Goal: Task Accomplishment & Management: Use online tool/utility

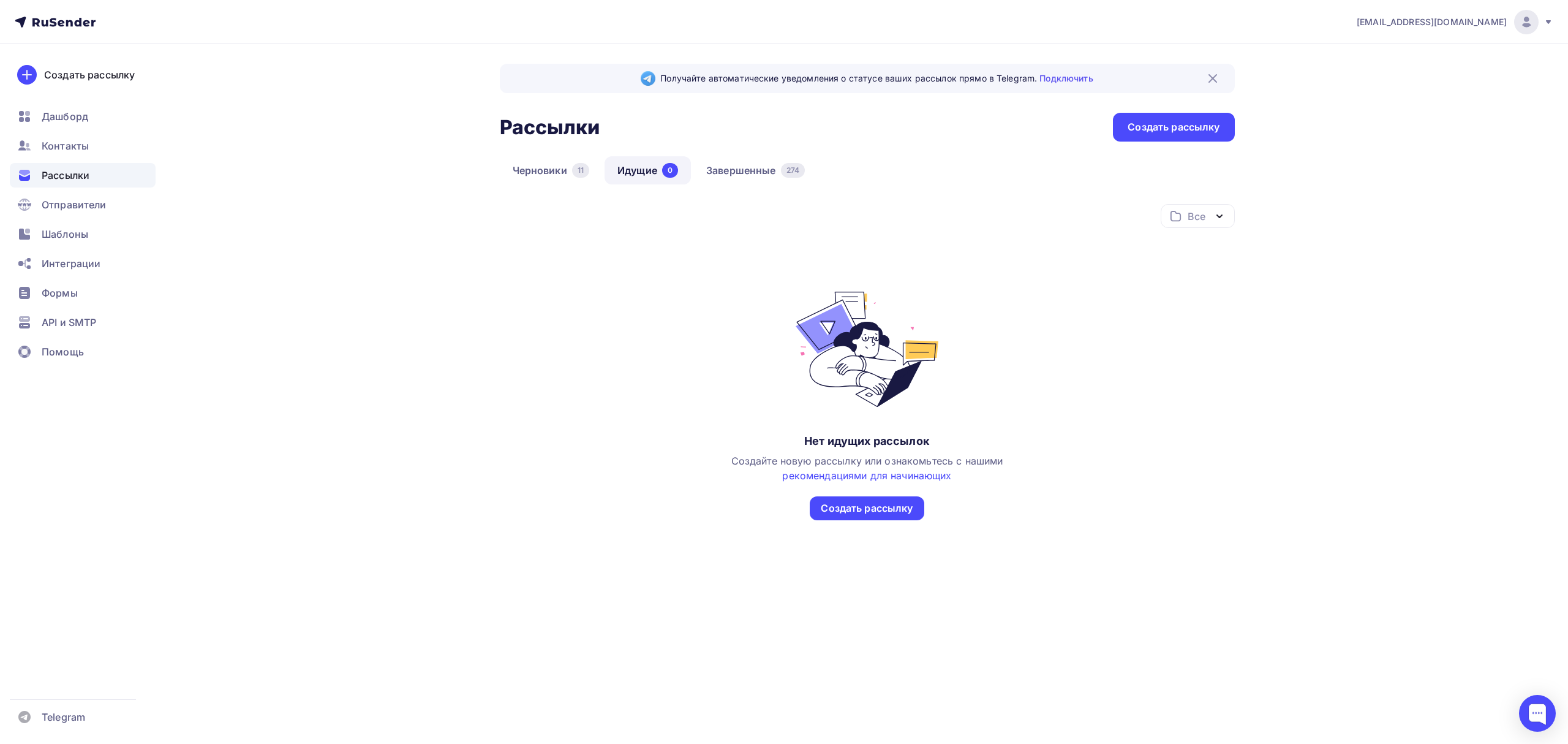
click at [67, 178] on span "Рассылки" at bounding box center [66, 175] width 48 height 15
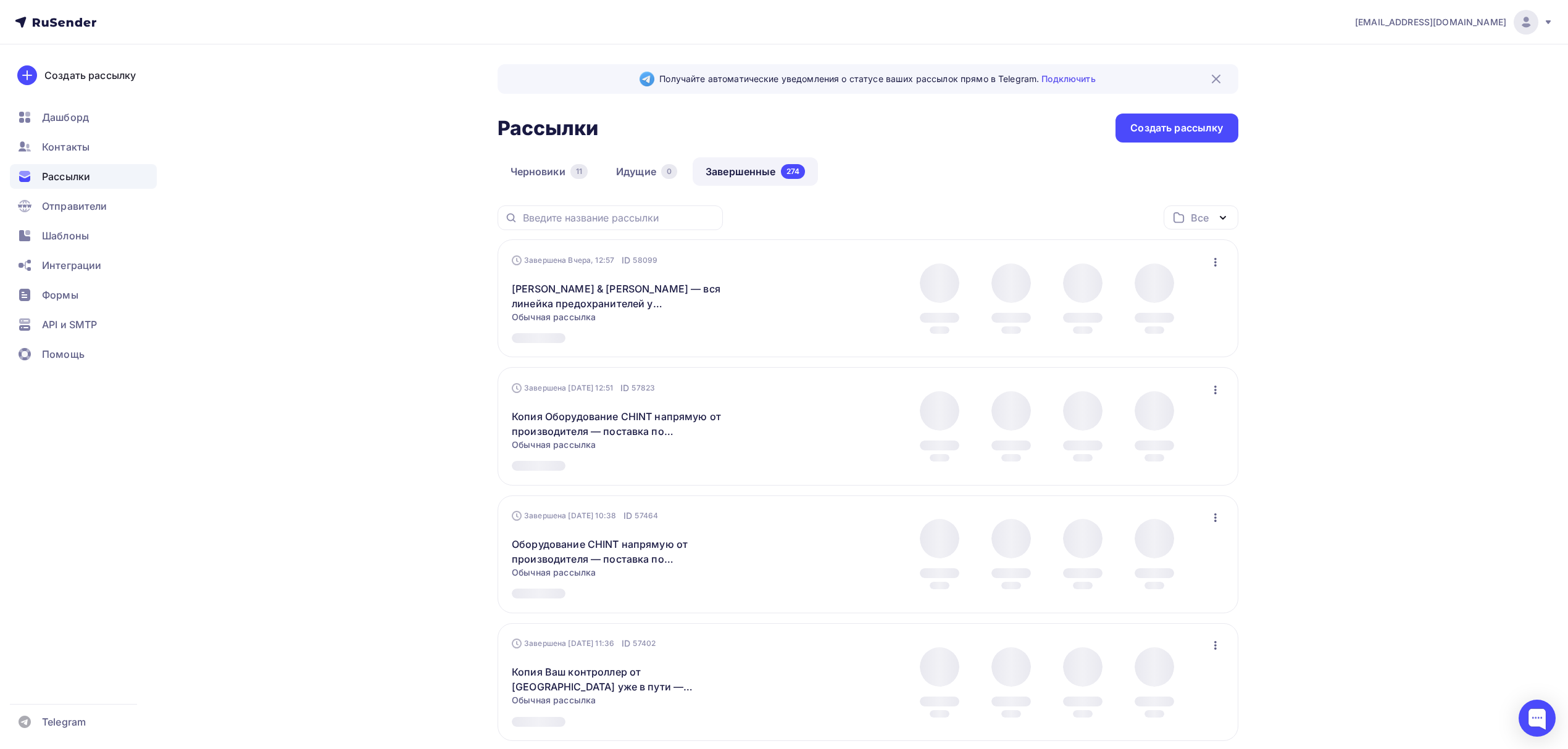
click at [1210, 259] on icon "button" at bounding box center [1215, 262] width 15 height 15
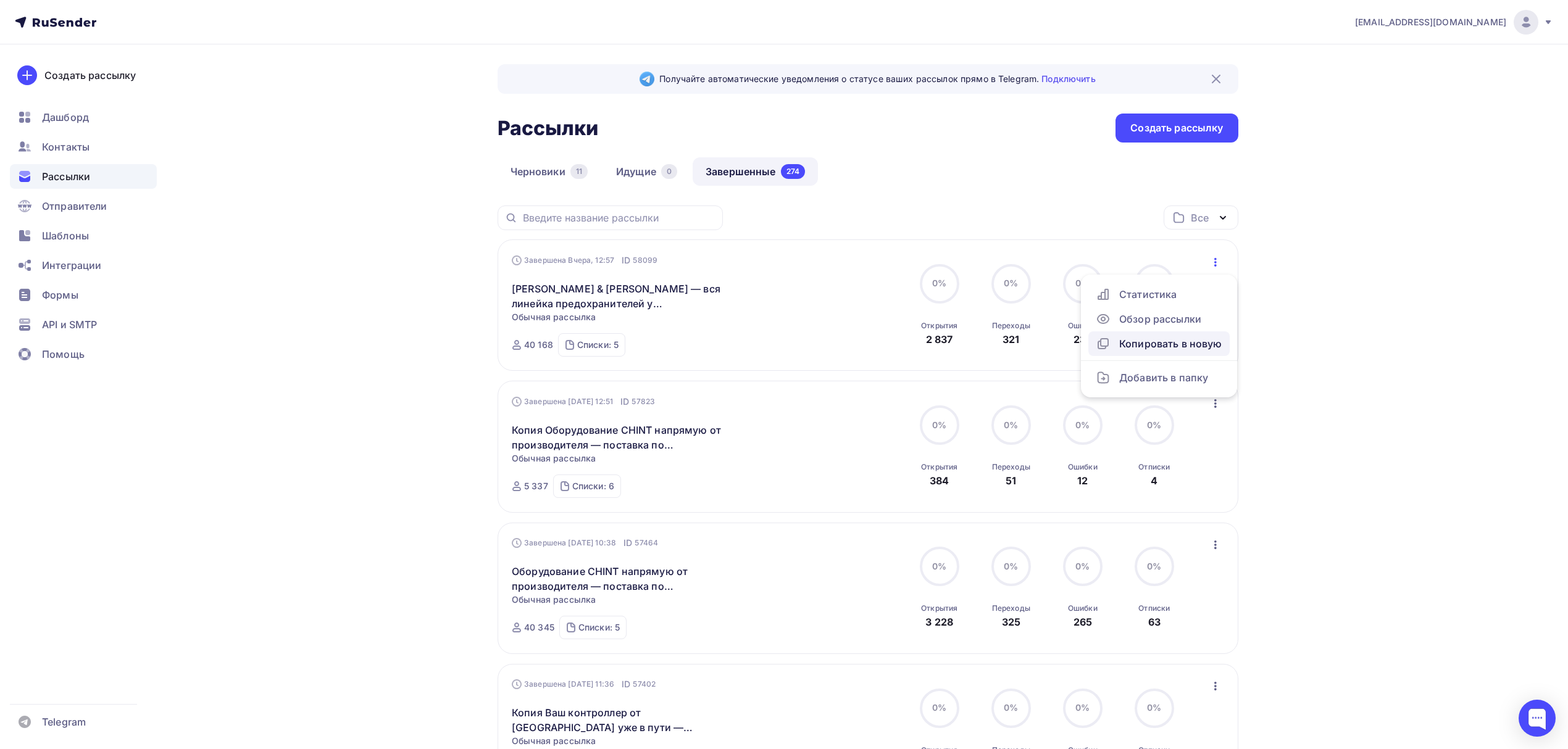
click at [1198, 347] on div "Копировать в новую" at bounding box center [1159, 343] width 127 height 15
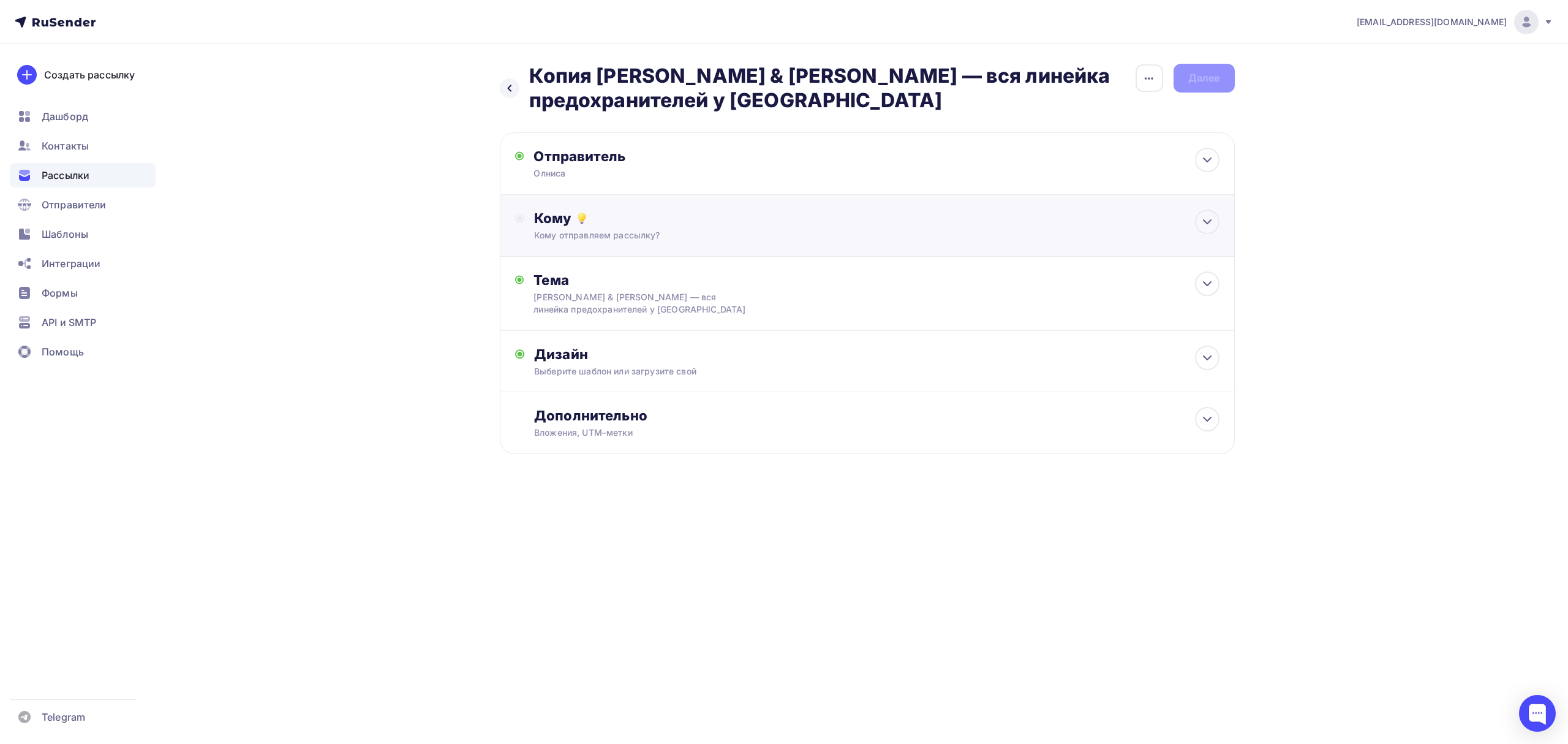
click at [965, 231] on div "Кому отправляем рассылку?" at bounding box center [843, 234] width 617 height 12
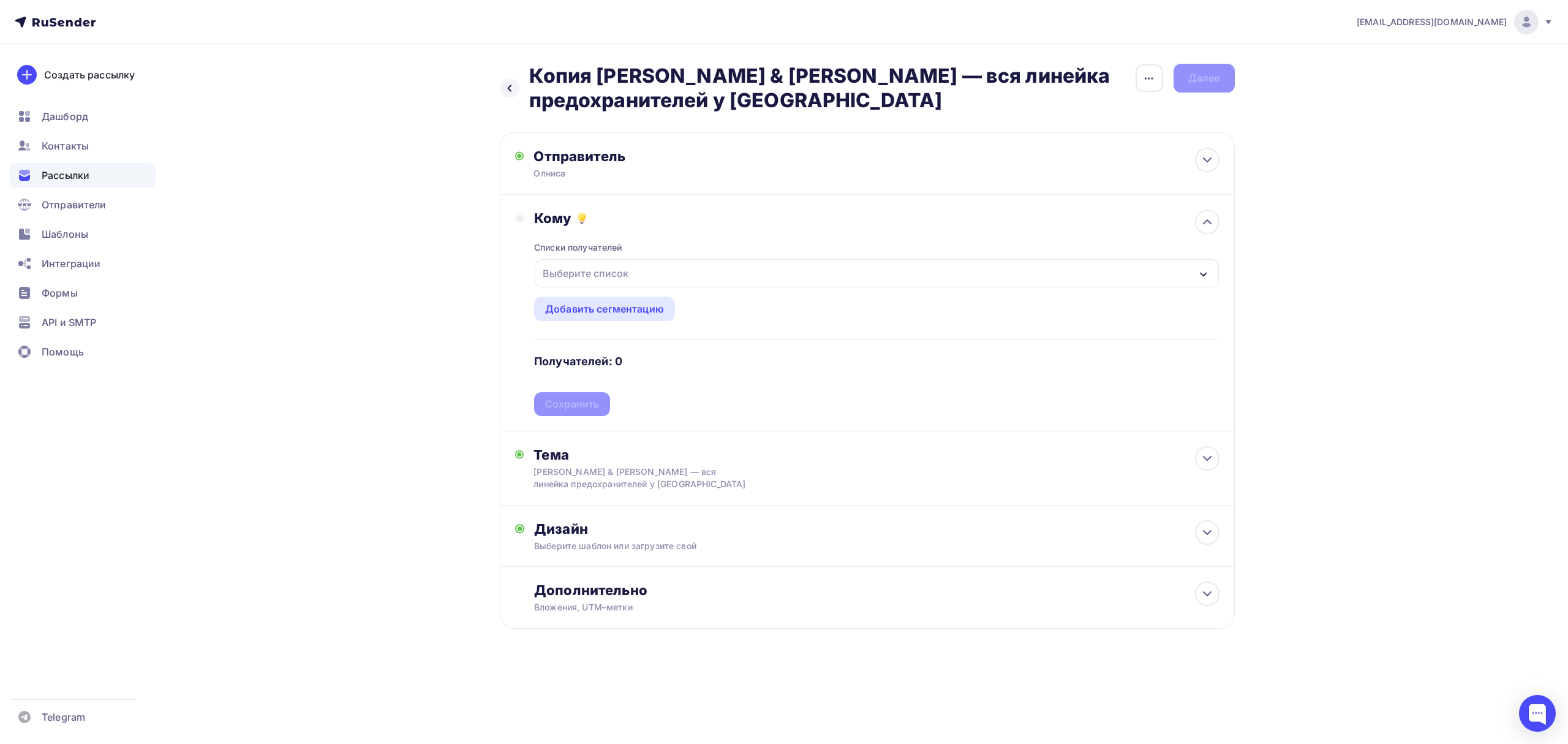
click at [654, 269] on div "Выберите список" at bounding box center [876, 273] width 684 height 28
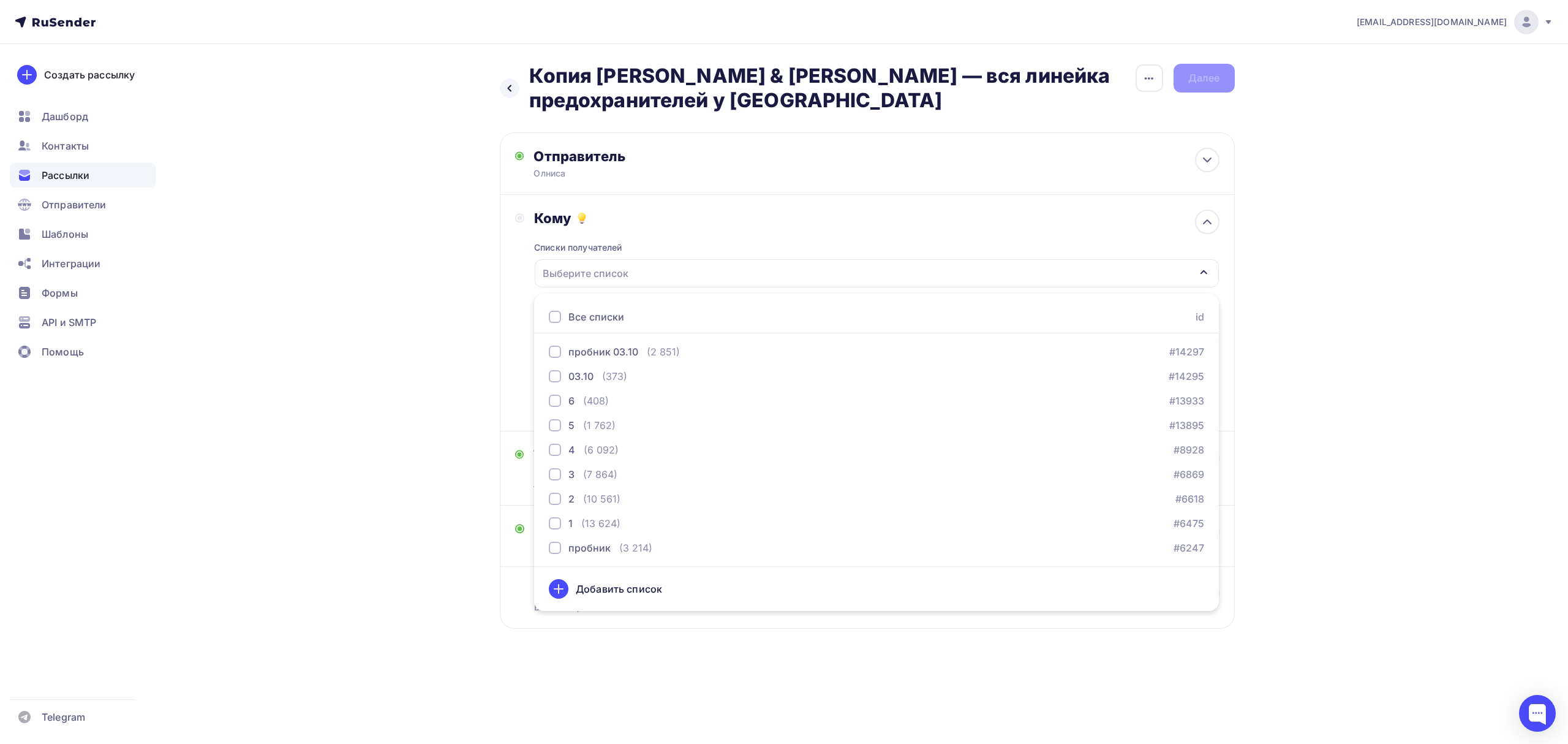
scroll to position [198, 0]
click at [647, 425] on div "5 (1 762) #13895" at bounding box center [877, 424] width 656 height 15
click at [647, 399] on div "6 (408) #13933" at bounding box center [877, 399] width 656 height 15
click at [646, 378] on div "03.10 (373) #14295" at bounding box center [877, 375] width 656 height 15
click at [646, 360] on button "пробник 03.10 (2 851) #14297" at bounding box center [877, 350] width 671 height 24
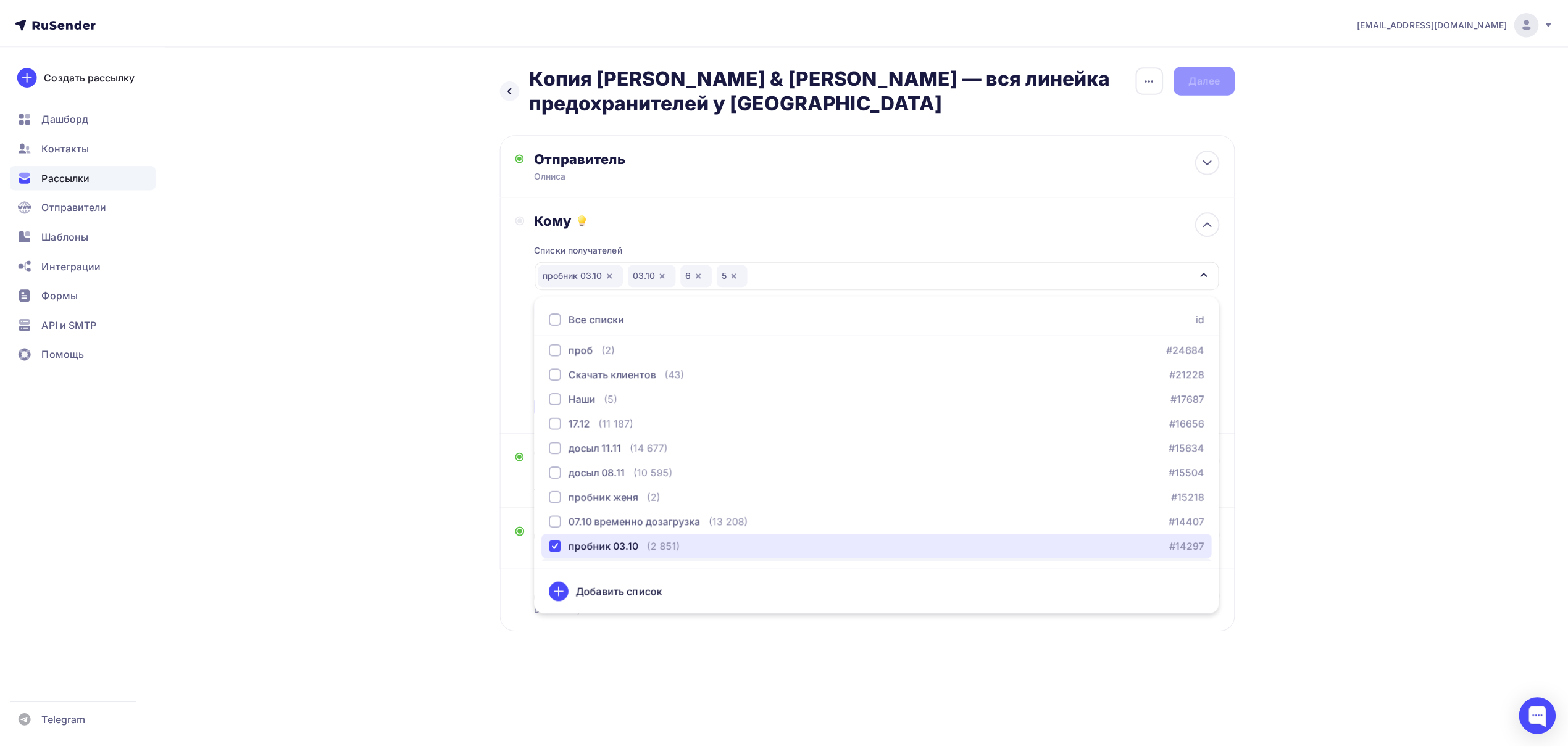
scroll to position [0, 0]
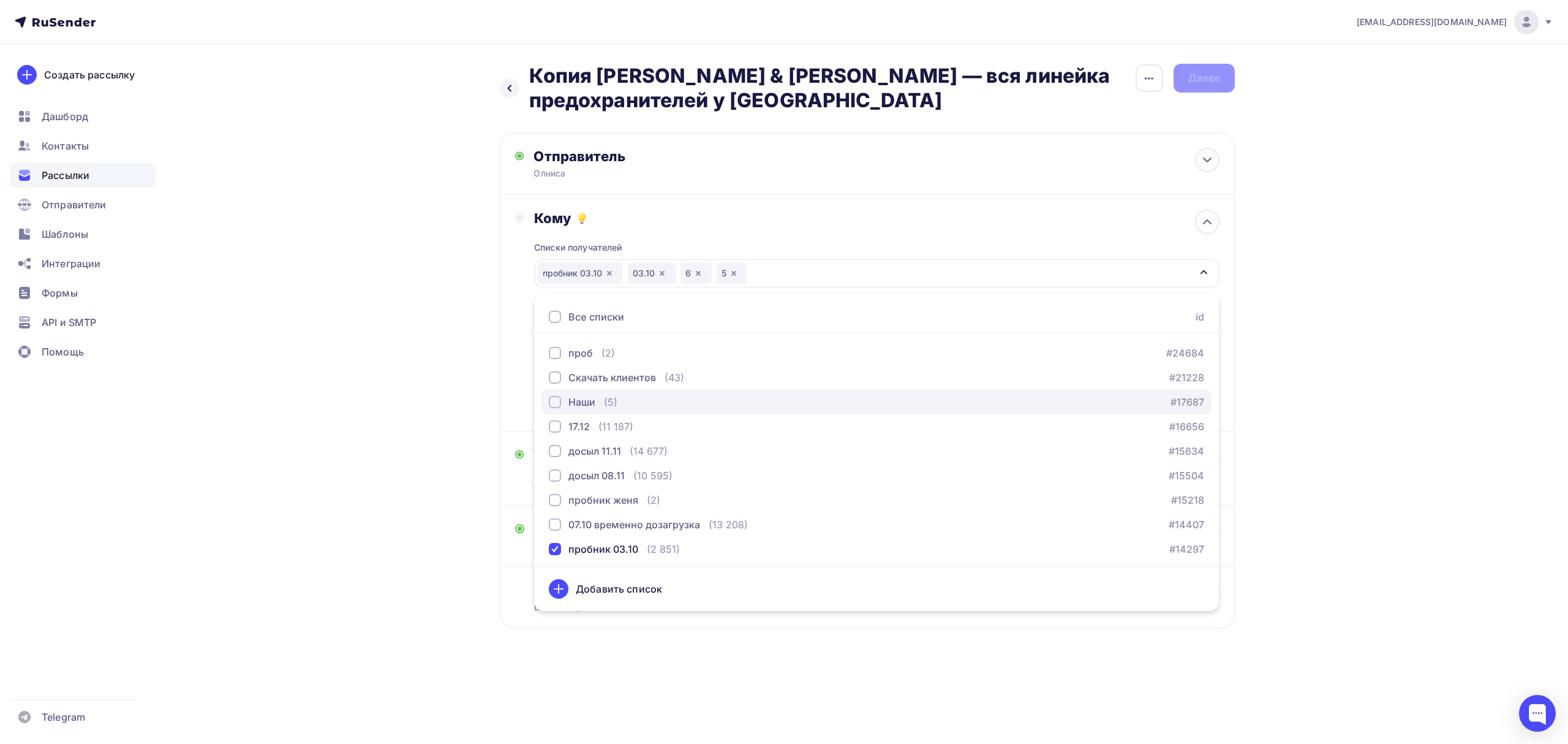
click at [628, 400] on div "Наши (5) #17687" at bounding box center [877, 402] width 656 height 15
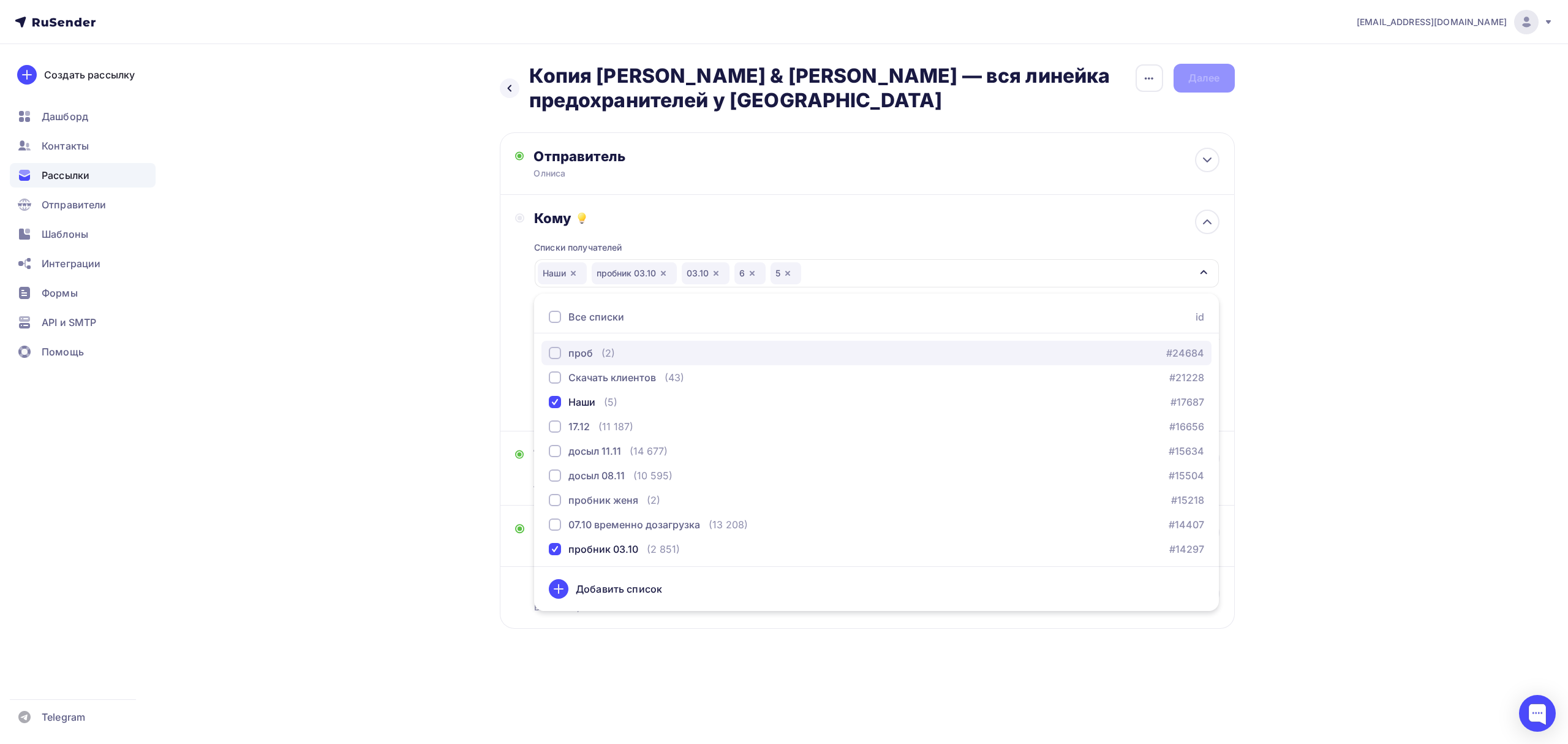
click at [656, 350] on div "проб (2) #24684" at bounding box center [877, 353] width 656 height 15
click at [345, 356] on div "Назад Копия [PERSON_NAME] & [PERSON_NAME] — вся линейка предохранителей у [GEOG…" at bounding box center [784, 376] width 1004 height 663
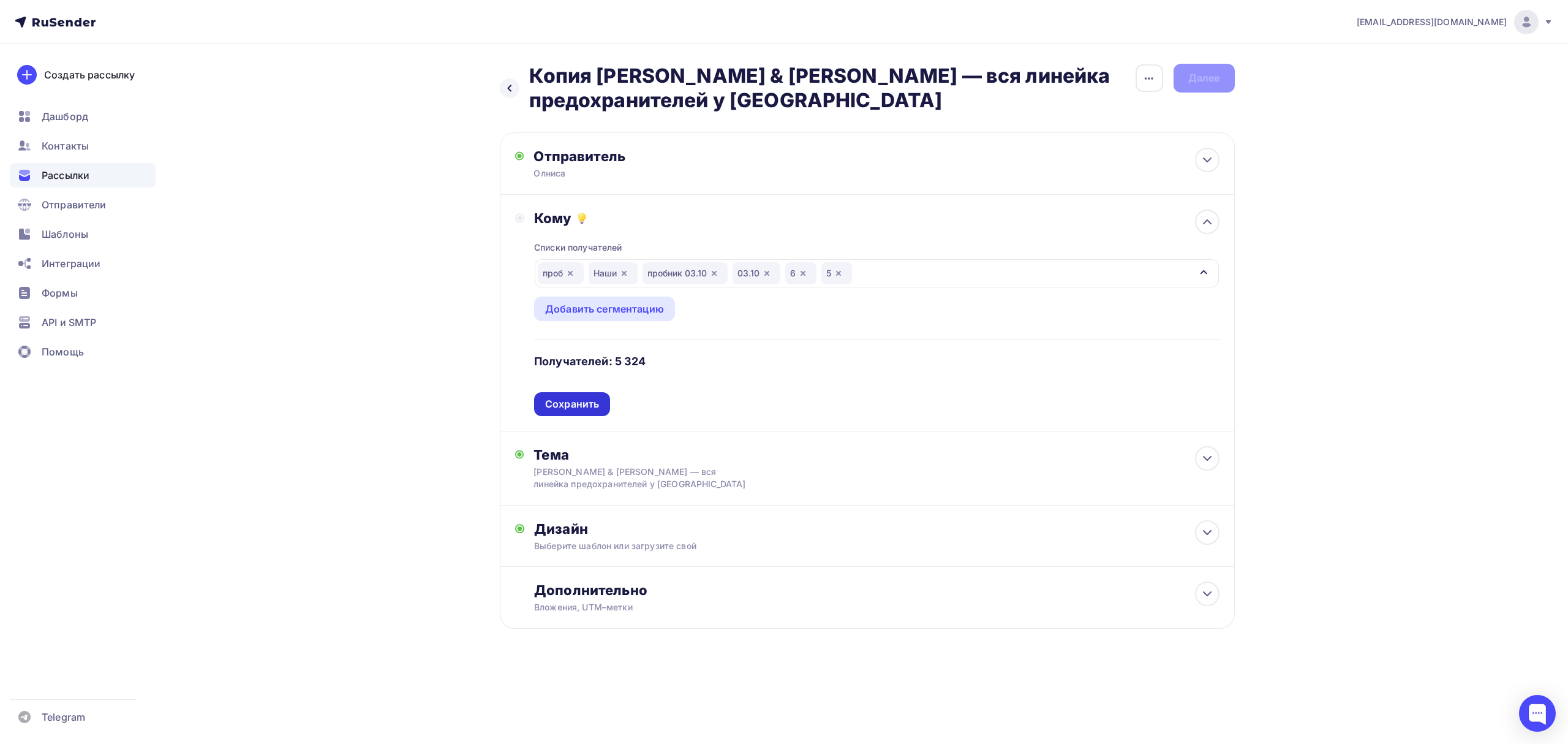
click at [564, 408] on div "Сохранить" at bounding box center [572, 404] width 54 height 14
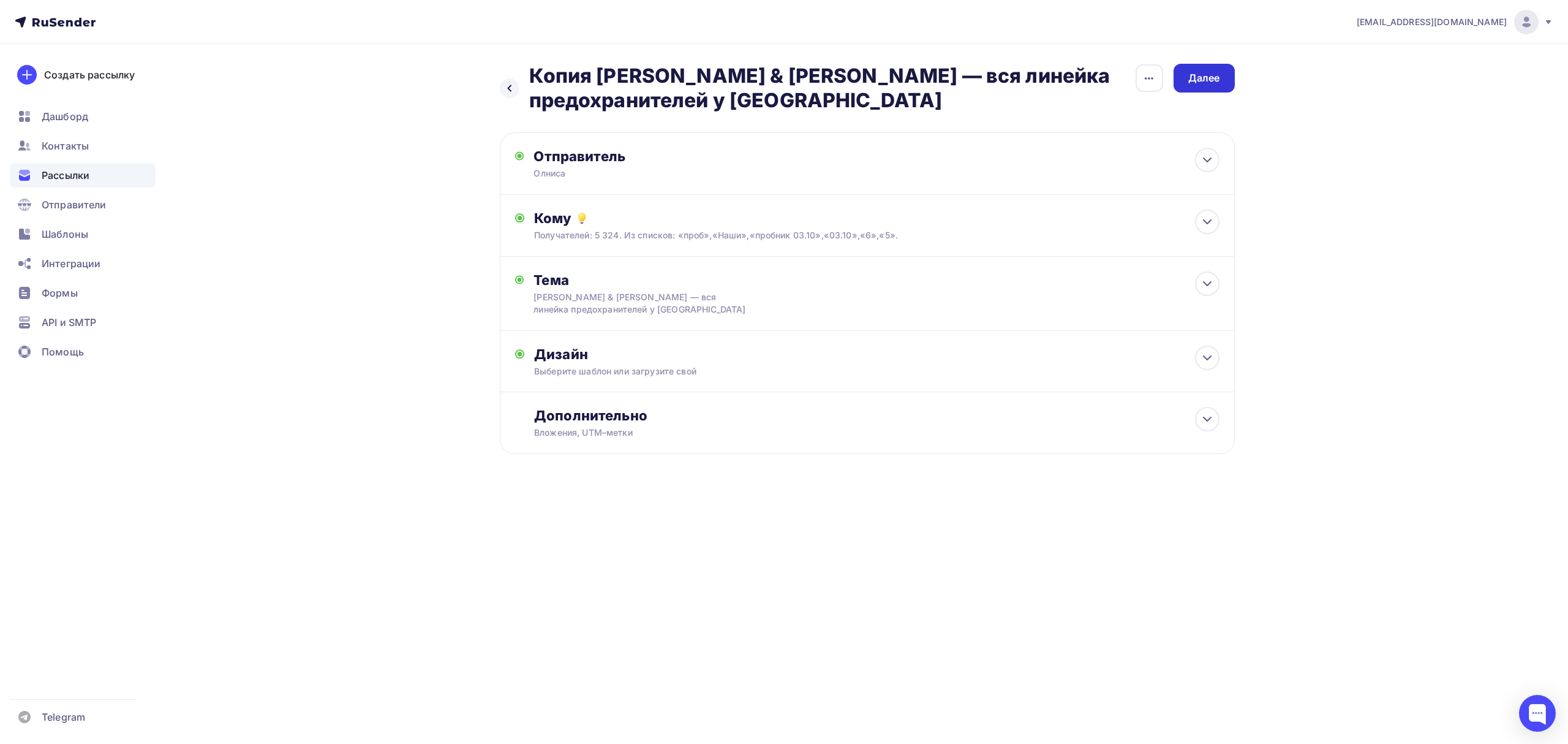
click at [1206, 80] on div "Далее" at bounding box center [1204, 78] width 31 height 14
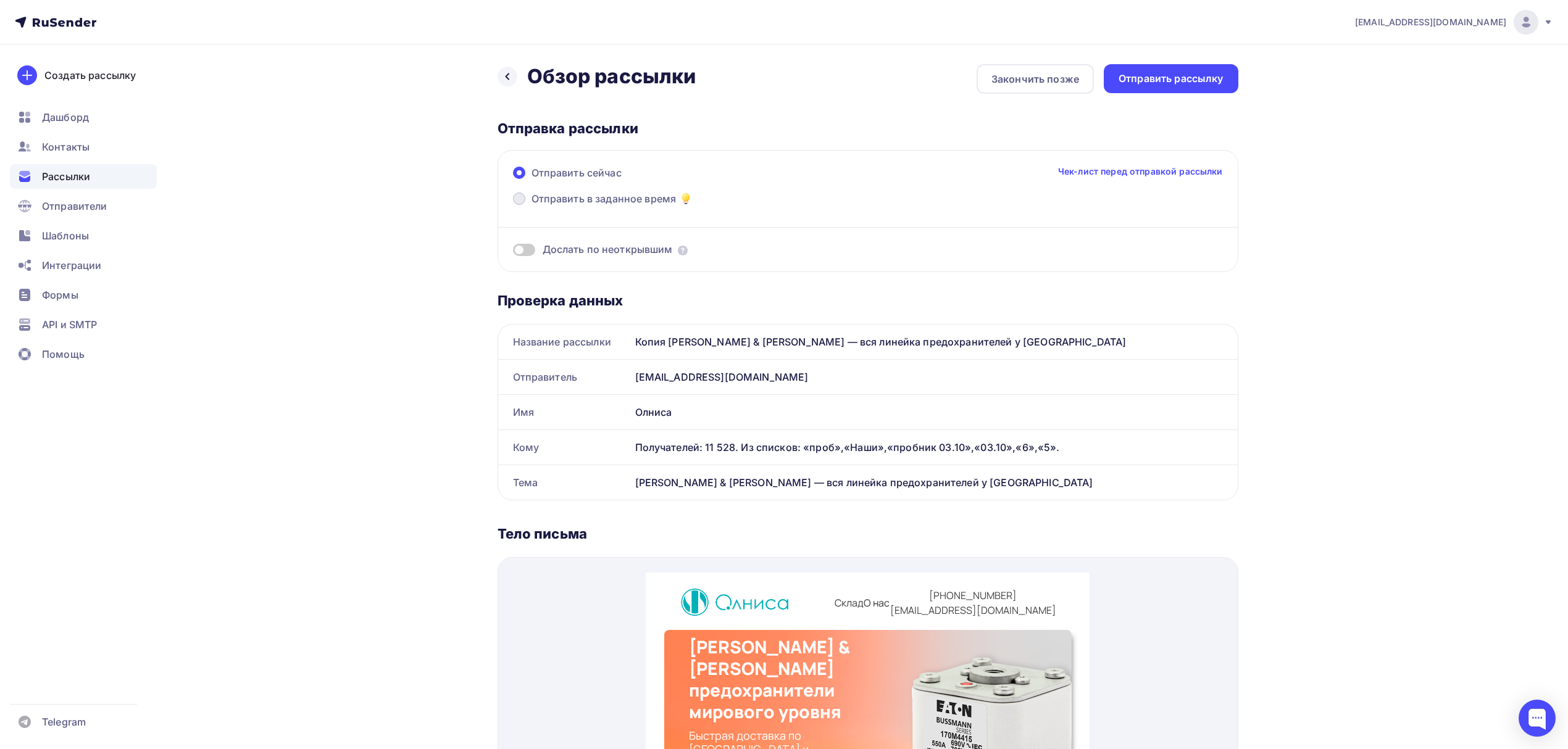
click at [635, 198] on span "Отправить в заданное время" at bounding box center [603, 199] width 145 height 15
click at [531, 206] on input "Отправить в заданное время" at bounding box center [531, 206] width 0 height 0
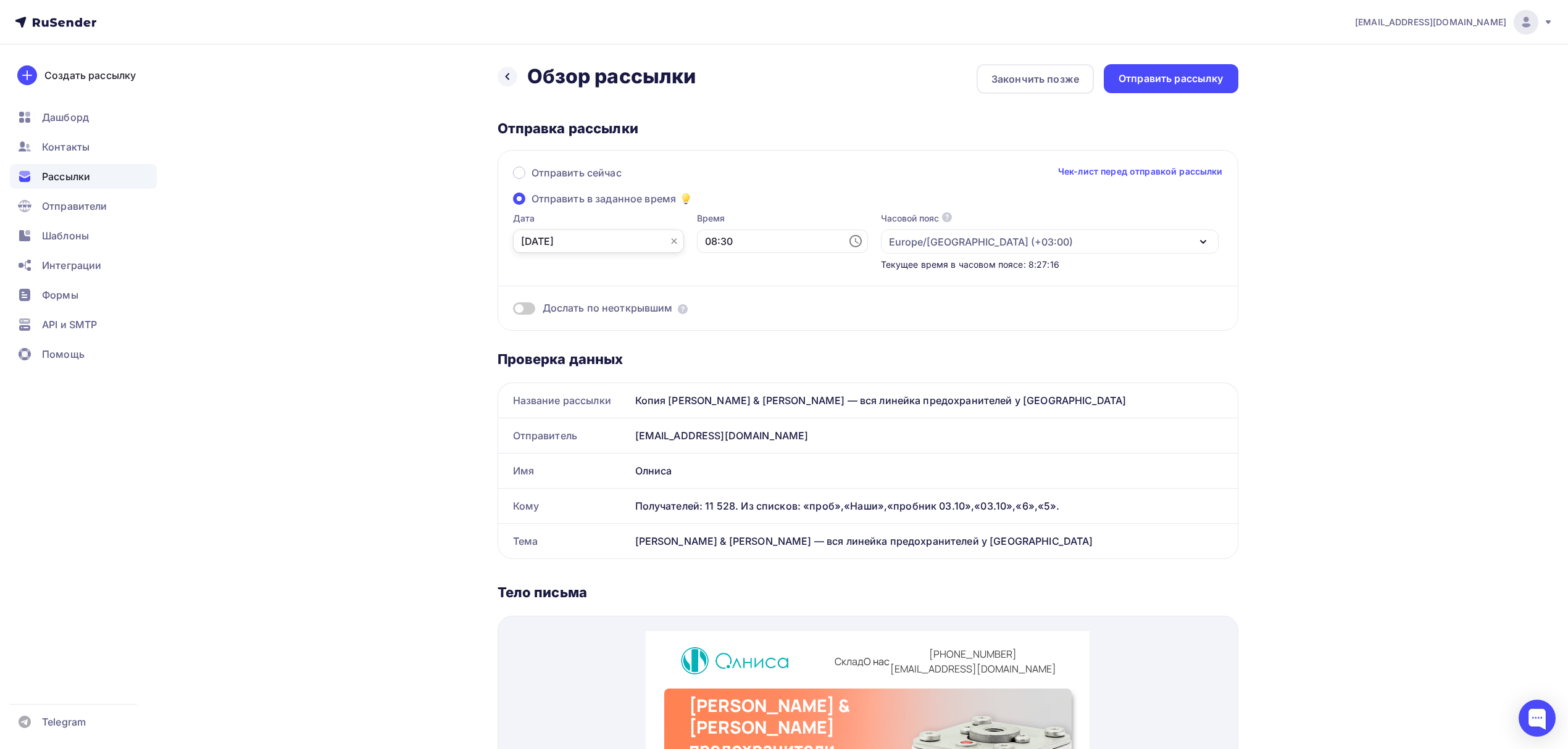
click at [612, 241] on input "[DATE]" at bounding box center [598, 241] width 171 height 23
click at [613, 328] on div "5" at bounding box center [609, 327] width 20 height 11
click at [727, 237] on input "08:30" at bounding box center [782, 241] width 171 height 23
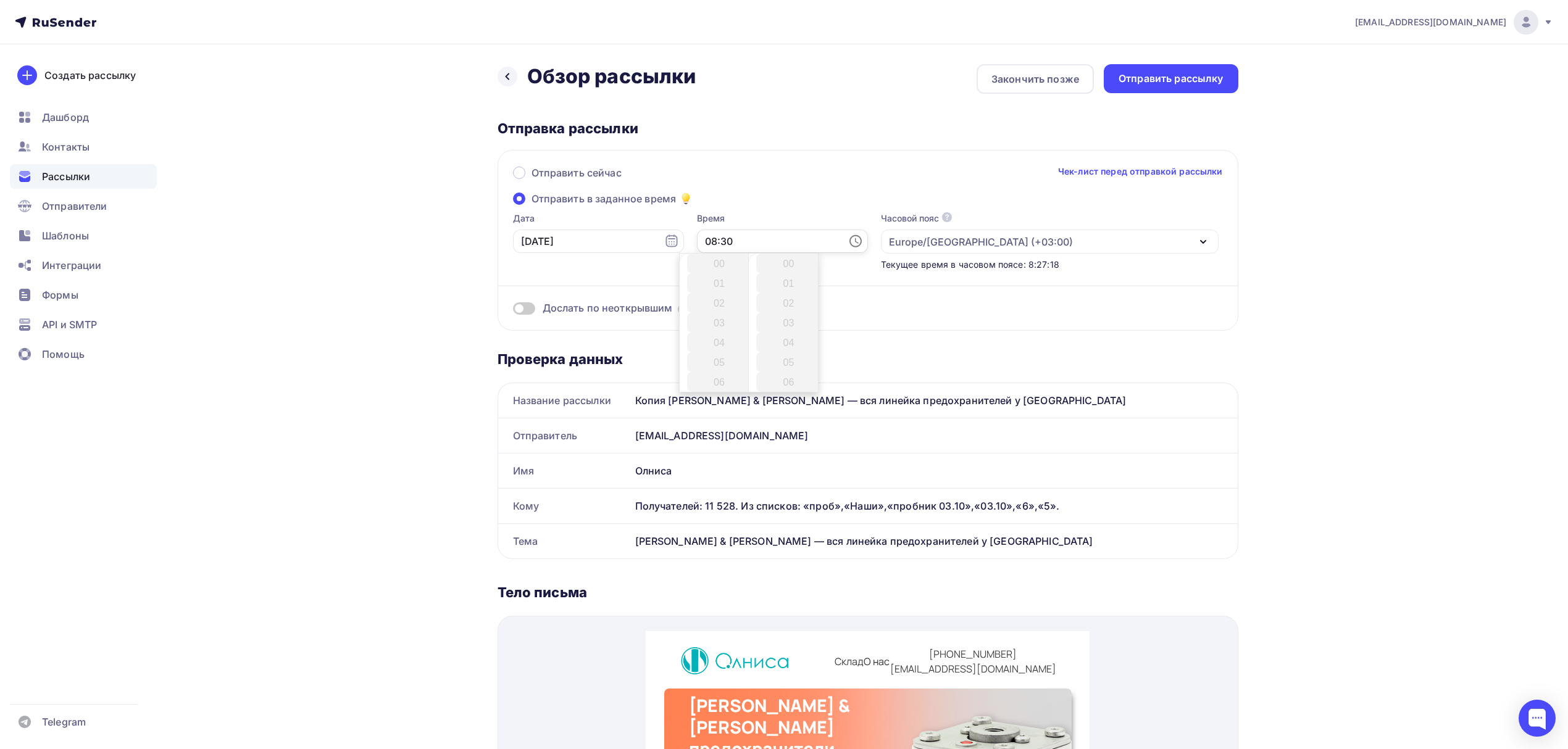
scroll to position [592, 0]
click at [721, 304] on li "10" at bounding box center [720, 302] width 66 height 20
click at [772, 267] on li "00" at bounding box center [789, 263] width 66 height 20
type input "10:00"
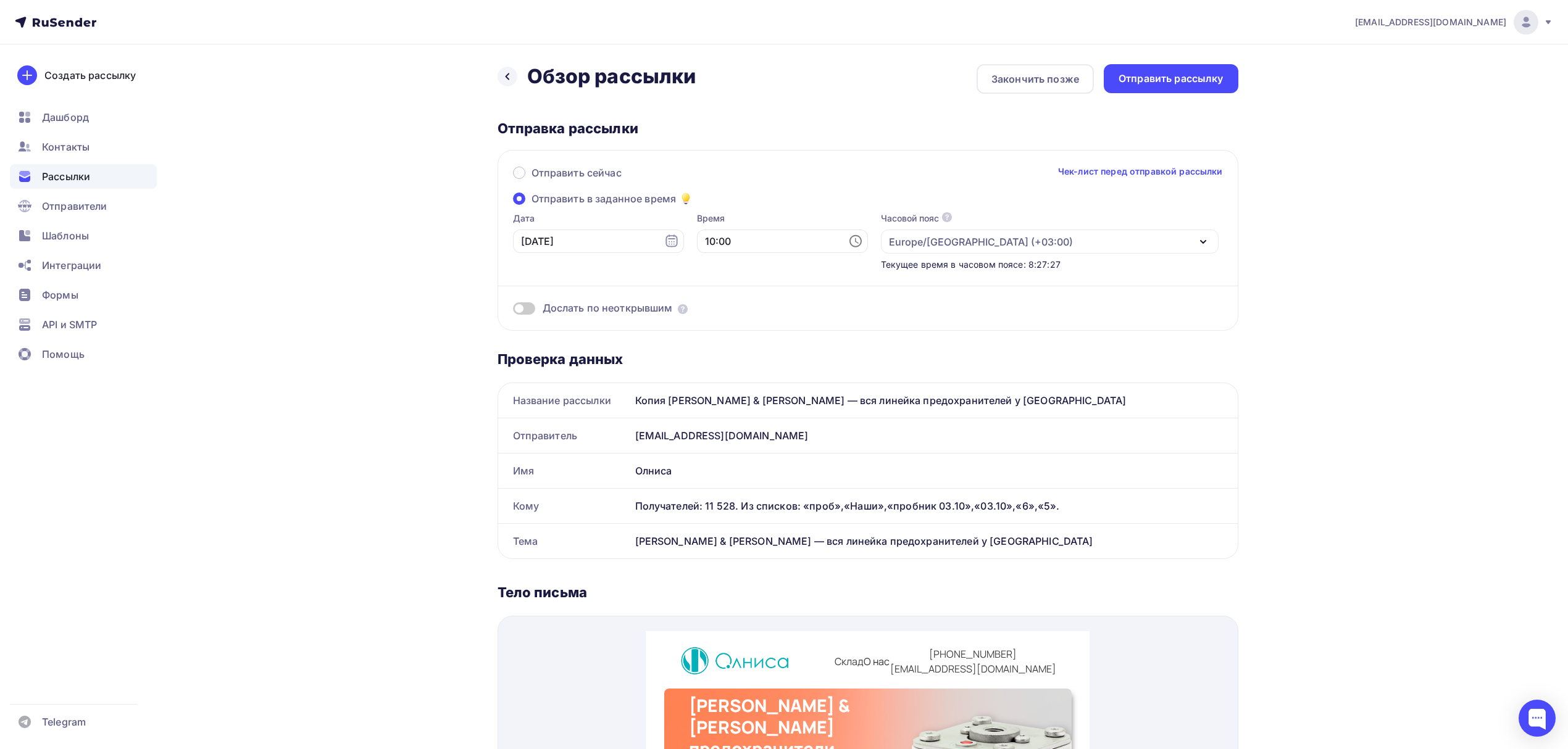
click at [768, 160] on div "Отправить сейчас Чек-лист перед отправкой рассылки Отправить в заданное время Д…" at bounding box center [868, 241] width 741 height 181
click at [1197, 87] on div "Отправить рассылку" at bounding box center [1171, 78] width 134 height 29
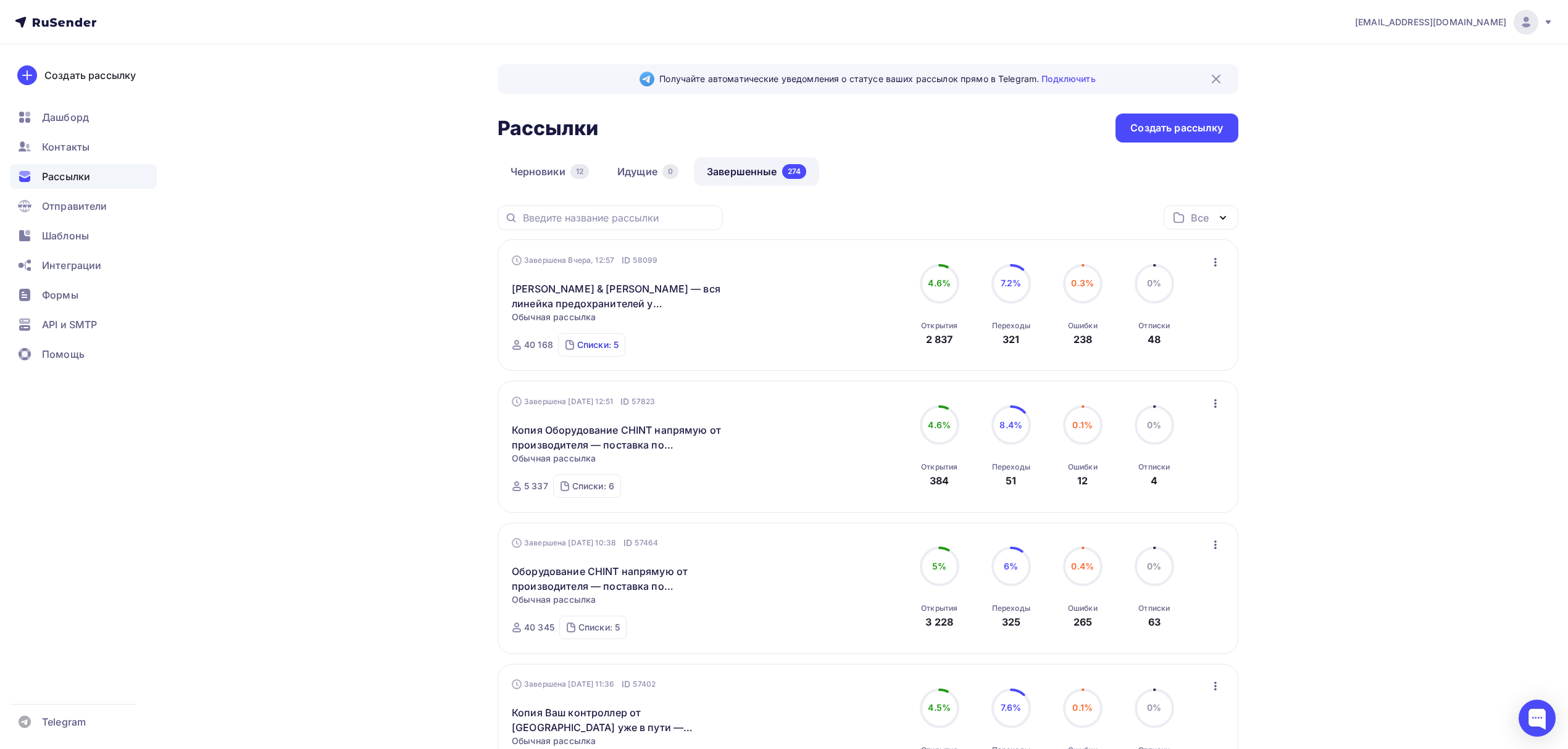
click at [609, 349] on div "Списки: 5" at bounding box center [597, 344] width 41 height 12
